Goal: Task Accomplishment & Management: Manage account settings

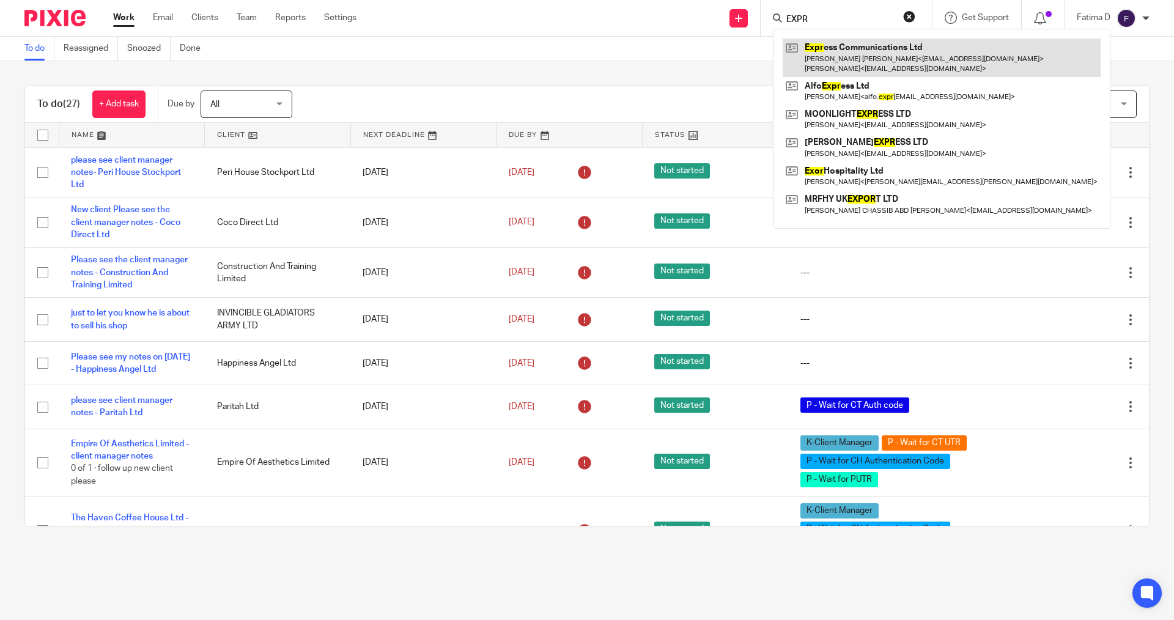
type input "EXPR"
click at [825, 48] on link at bounding box center [942, 58] width 318 height 38
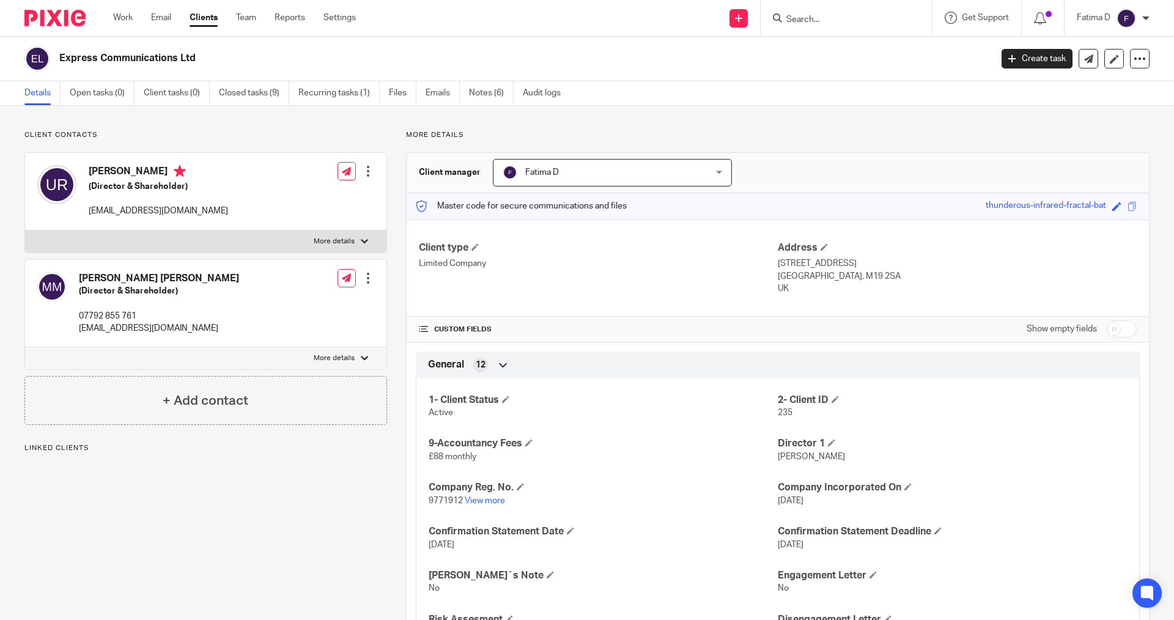
click at [361, 240] on div at bounding box center [364, 241] width 7 height 7
click at [25, 230] on input "More details" at bounding box center [24, 230] width 1 height 1
checkbox input "true"
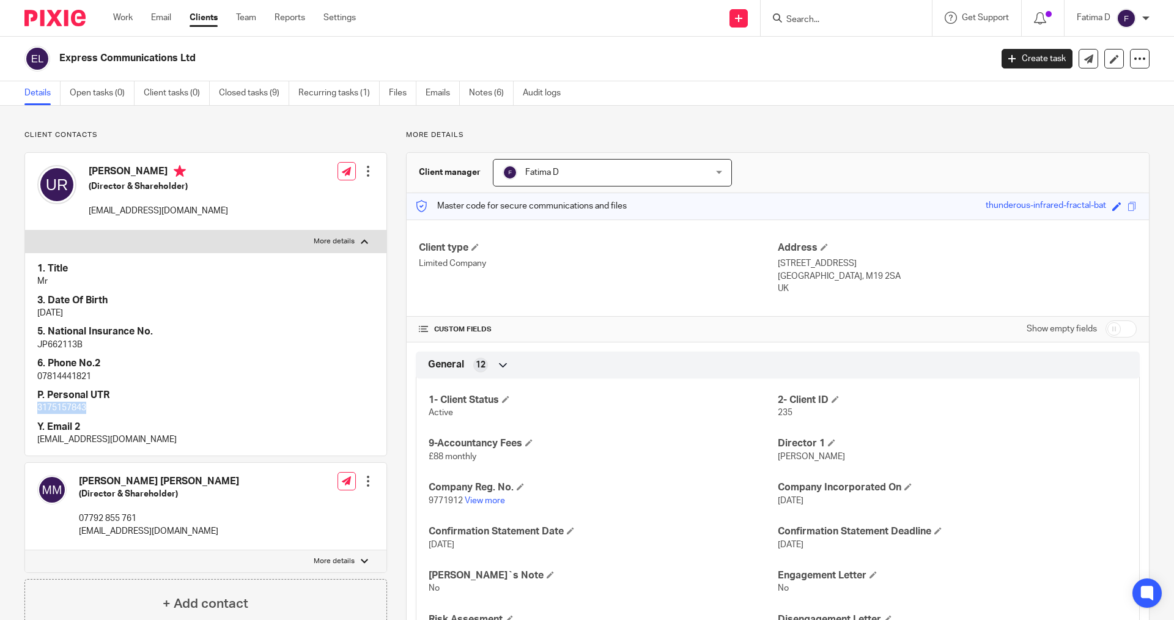
drag, startPoint x: 91, startPoint y: 406, endPoint x: 31, endPoint y: 408, distance: 60.0
click at [31, 408] on div "1. Title Mr 3. Date Of Birth 28/06/1990 5. National Insurance No. JP662113B 6. …" at bounding box center [205, 353] width 361 height 203
copy p "3175157843"
click at [64, 344] on p "JP662113B" at bounding box center [205, 345] width 337 height 12
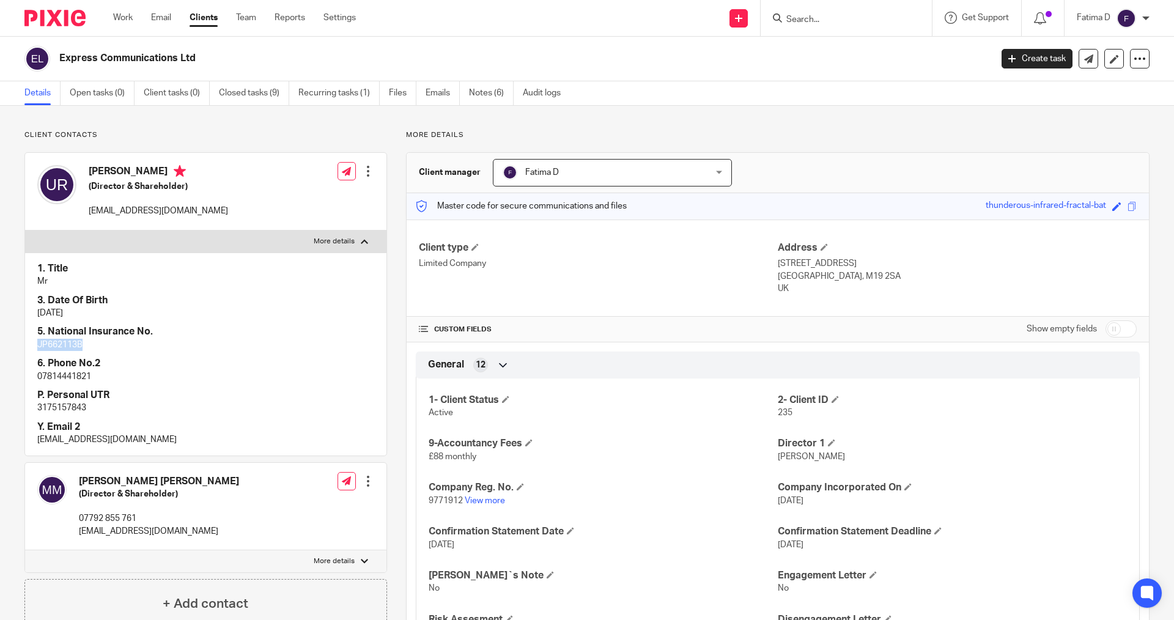
copy p "JP662113B"
click at [803, 21] on input "Search" at bounding box center [840, 20] width 110 height 11
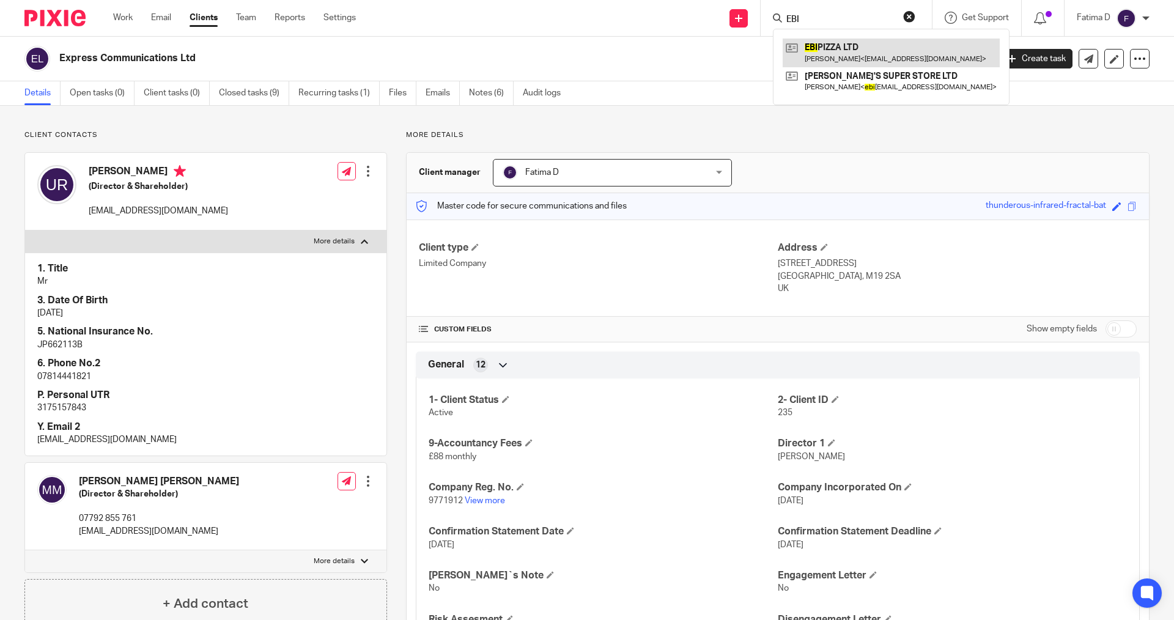
type input "EBI"
click at [837, 45] on link at bounding box center [891, 53] width 217 height 28
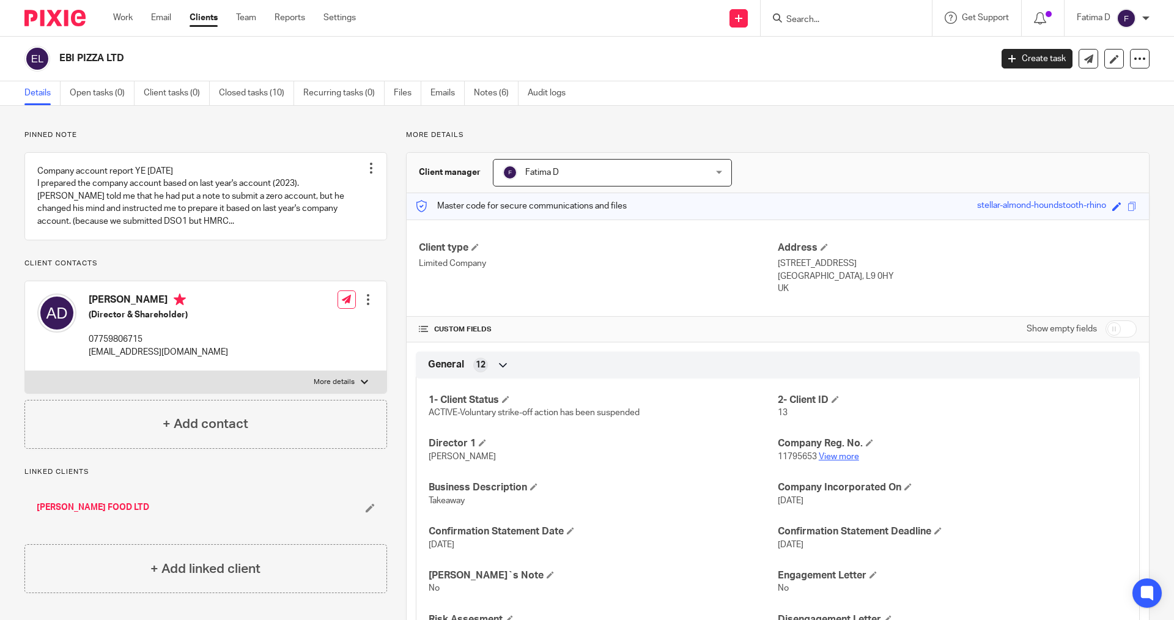
click at [836, 457] on link "View more" at bounding box center [839, 456] width 40 height 9
click at [830, 457] on link "View more" at bounding box center [839, 456] width 40 height 9
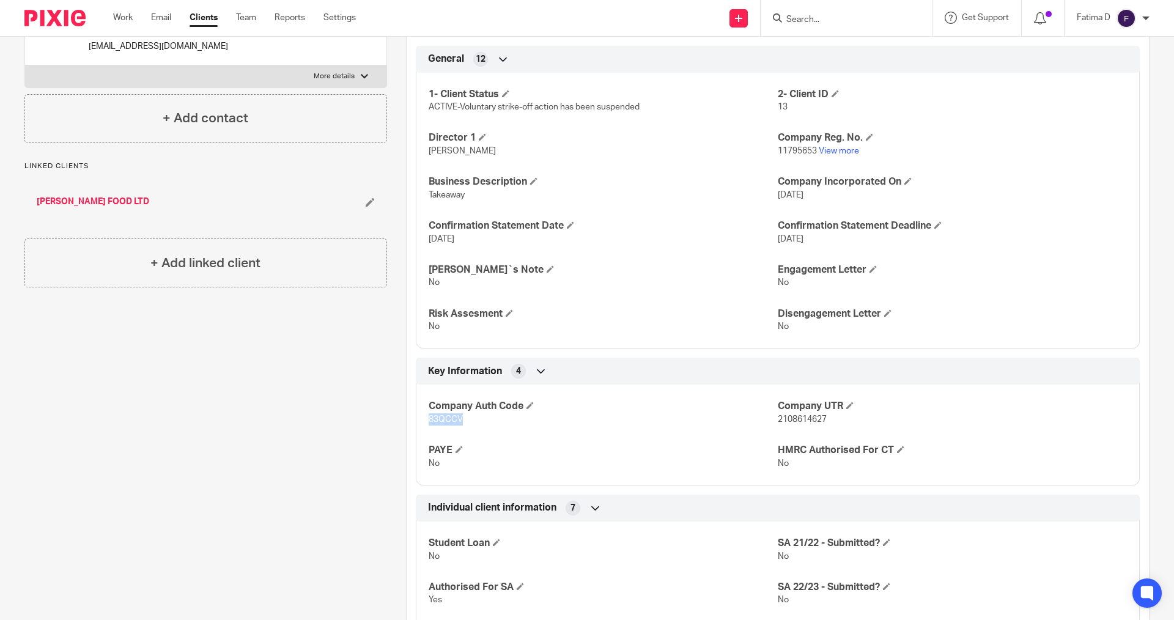
drag, startPoint x: 460, startPoint y: 416, endPoint x: 423, endPoint y: 419, distance: 37.5
click at [423, 419] on div "Company Auth Code 83QCCV Company UTR 2108614627 PAYE No HMRC Authorised For CT …" at bounding box center [778, 430] width 724 height 110
copy span "83QCCV"
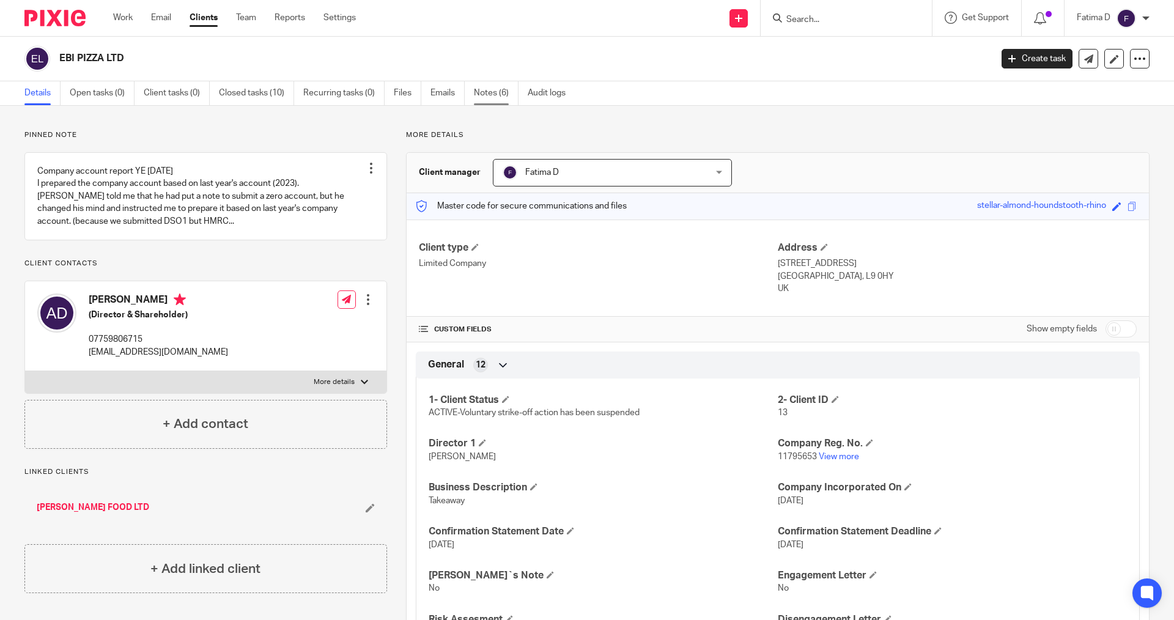
click at [484, 88] on link "Notes (6)" at bounding box center [496, 93] width 45 height 24
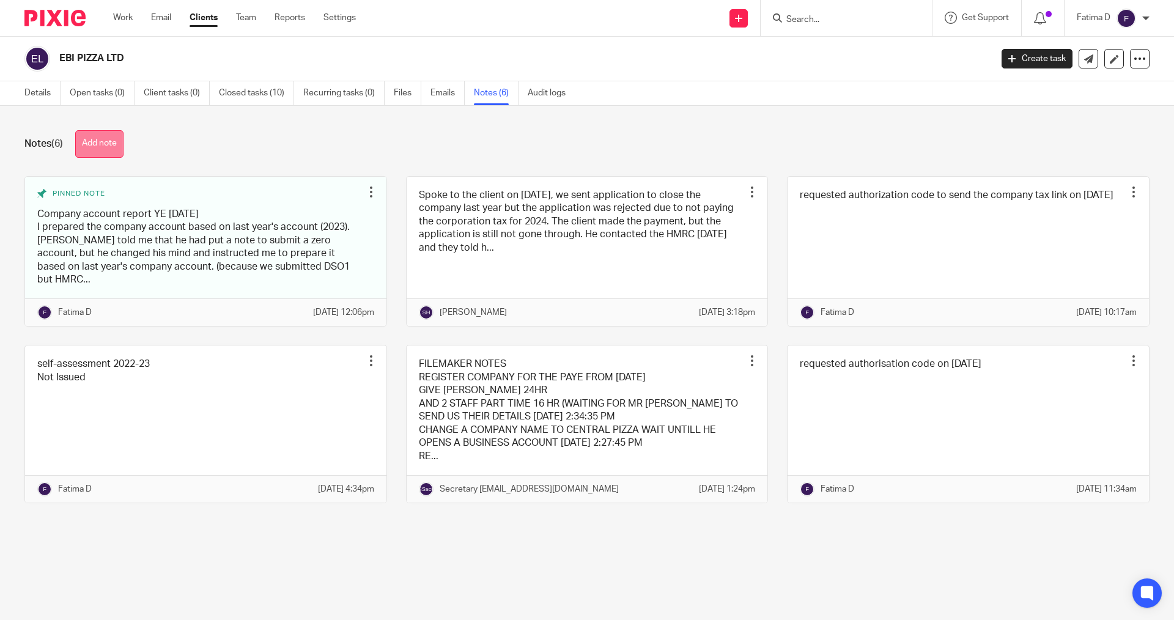
click at [122, 144] on button "Add note" at bounding box center [99, 144] width 48 height 28
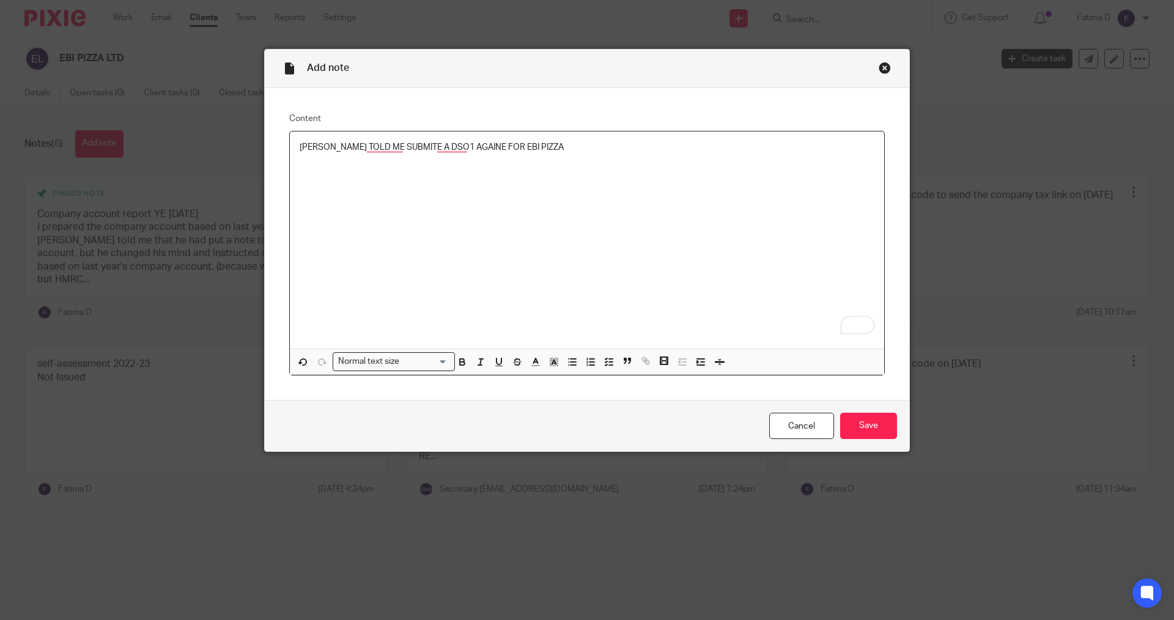
click at [533, 144] on p "KAVEH TOLD ME SUBMITE A DSO1 AGAINE FOR EBI PIZZA" at bounding box center [587, 147] width 575 height 12
click at [872, 428] on input "Save" at bounding box center [868, 426] width 57 height 26
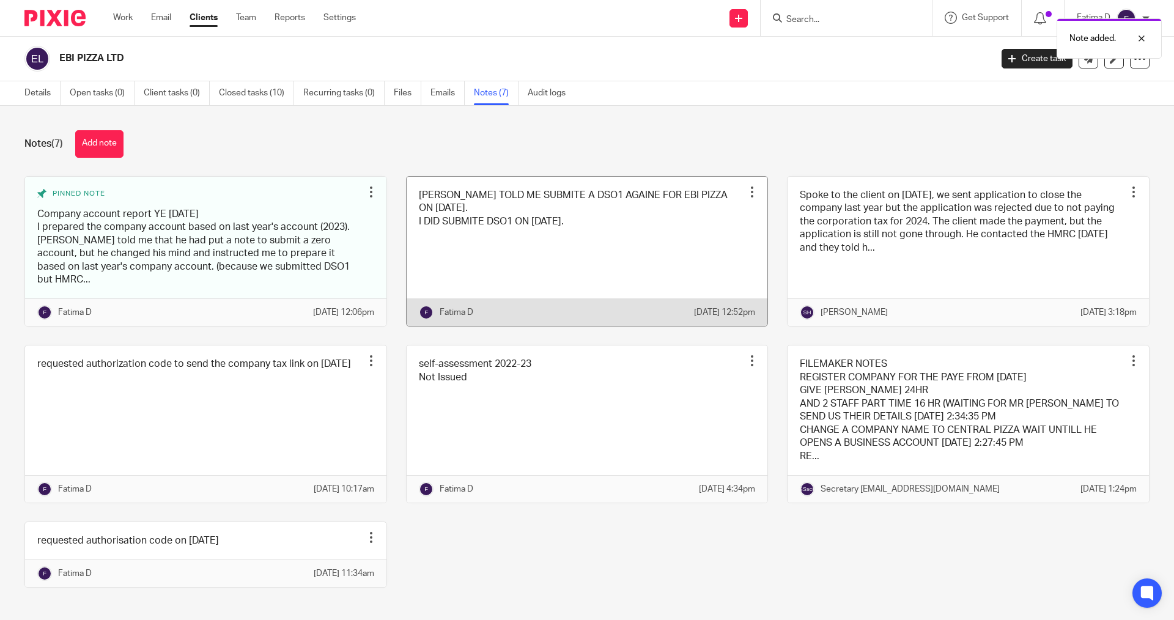
click at [746, 193] on div at bounding box center [752, 192] width 12 height 12
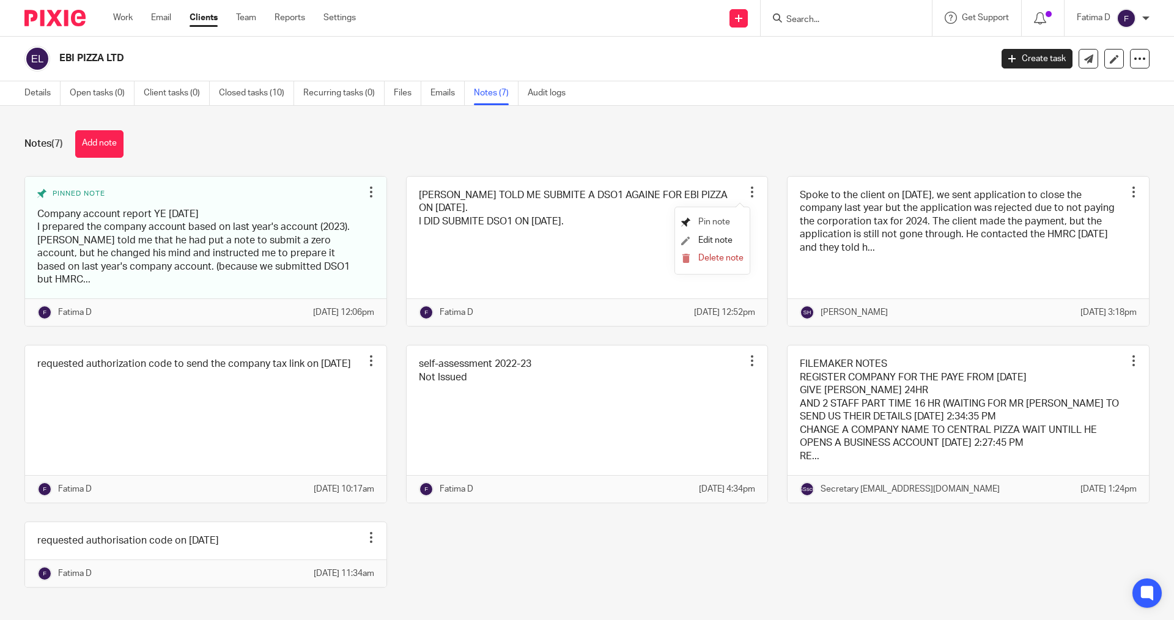
click at [707, 218] on span "Pin note" at bounding box center [714, 222] width 32 height 9
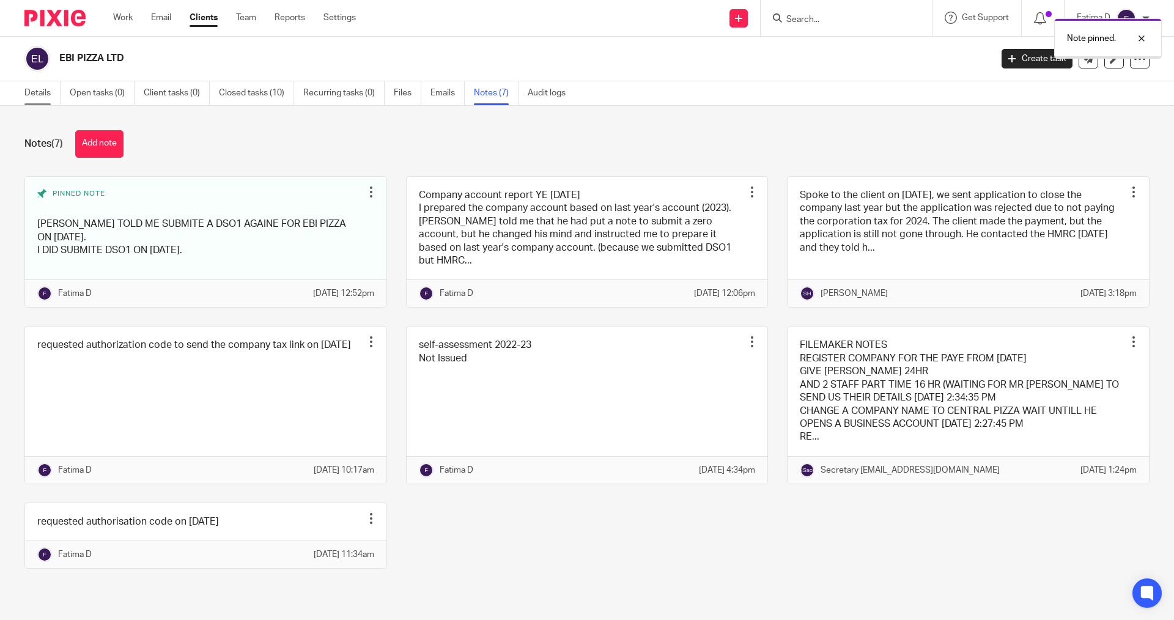
drag, startPoint x: 0, startPoint y: 0, endPoint x: 40, endPoint y: 94, distance: 102.2
click at [40, 94] on link "Details" at bounding box center [42, 93] width 36 height 24
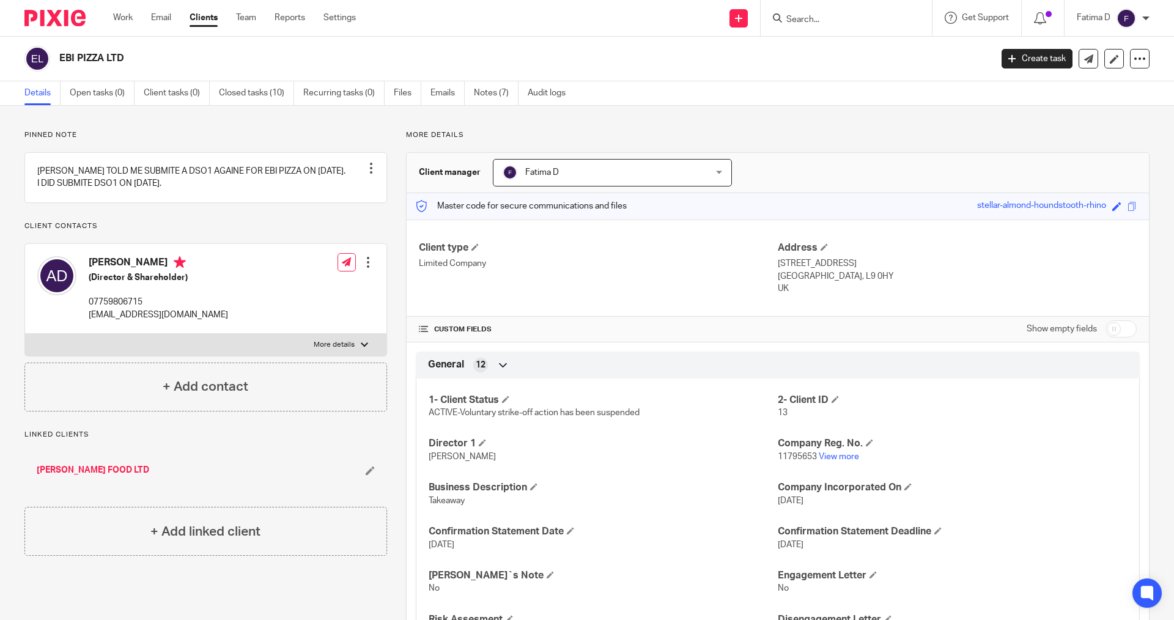
click at [794, 15] on input "Search" at bounding box center [840, 20] width 110 height 11
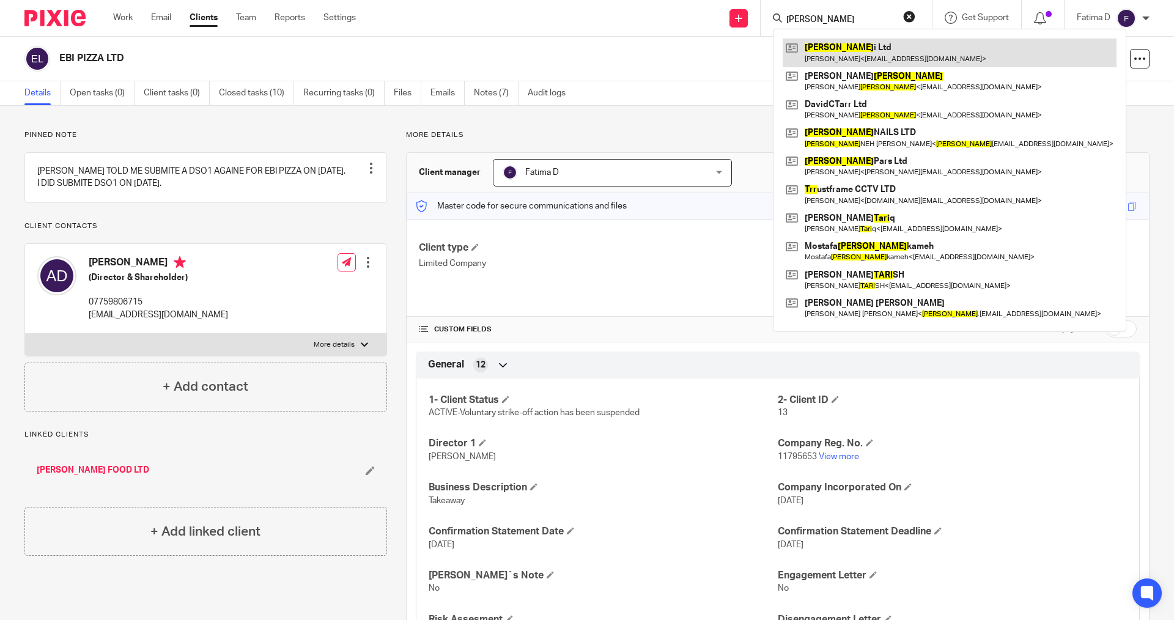
type input "[PERSON_NAME]"
click at [827, 46] on link at bounding box center [950, 53] width 334 height 28
